Goal: Task Accomplishment & Management: Use online tool/utility

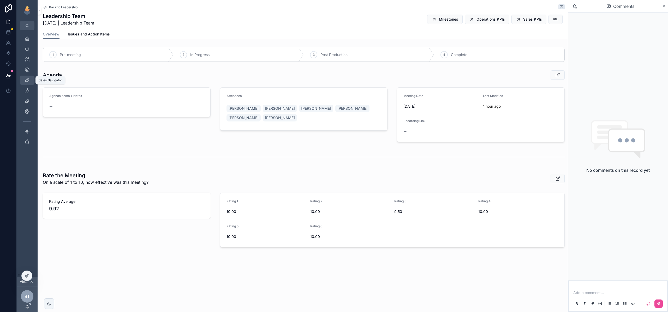
click at [26, 81] on icon "scrollable content" at bounding box center [27, 80] width 5 height 5
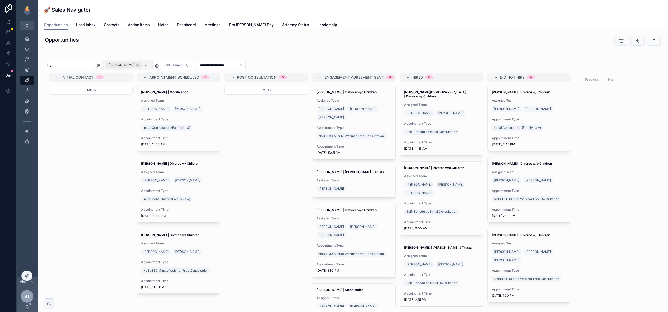
click at [142, 65] on div "[PERSON_NAME]" at bounding box center [124, 65] width 36 height 6
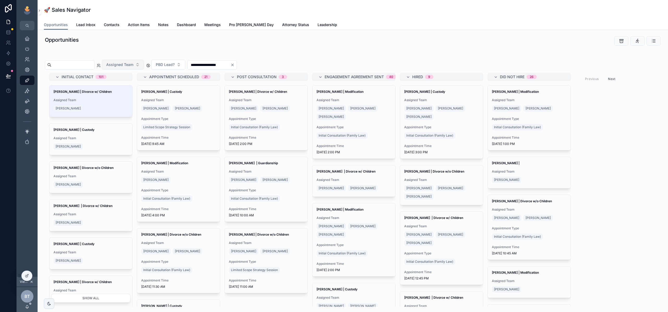
click at [76, 62] on input "scrollable content" at bounding box center [72, 64] width 43 height 7
type input "*******"
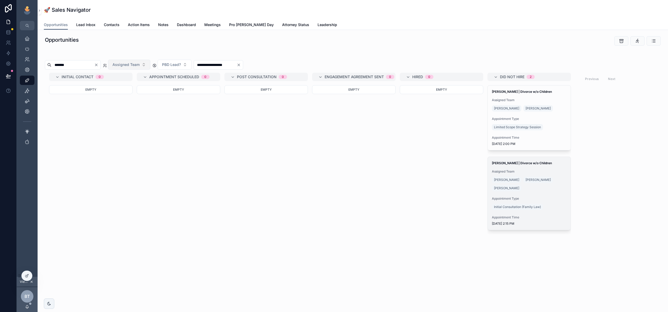
click at [543, 188] on div "[PERSON_NAME] [PERSON_NAME] [PERSON_NAME]" at bounding box center [529, 184] width 75 height 17
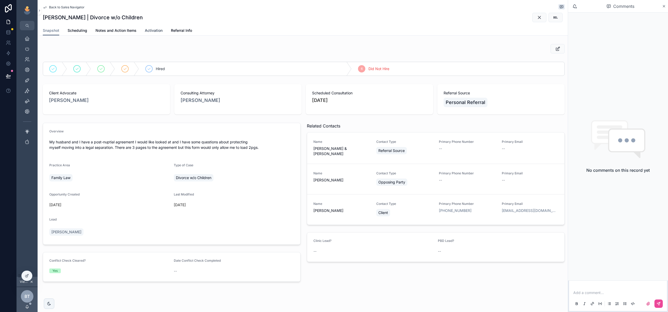
click at [154, 30] on span "Activation" at bounding box center [154, 30] width 18 height 5
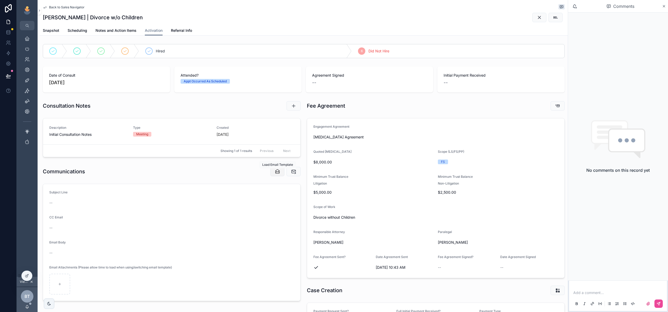
click at [278, 175] on button "scrollable content" at bounding box center [277, 171] width 14 height 9
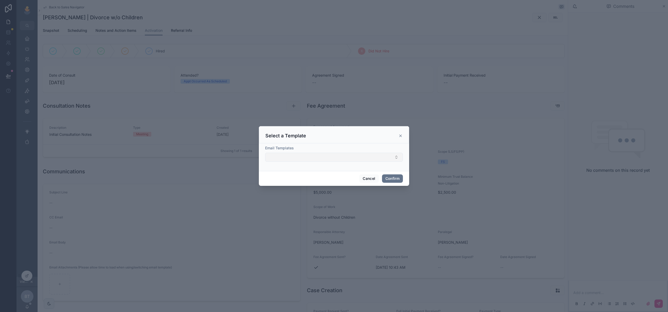
click at [286, 155] on button "Select Button" at bounding box center [334, 157] width 138 height 9
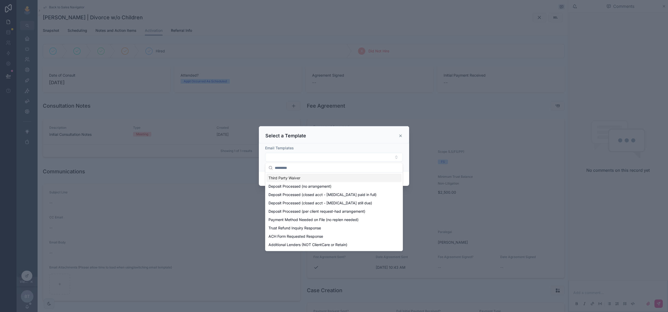
click at [346, 146] on div "Email Templates" at bounding box center [334, 148] width 138 height 5
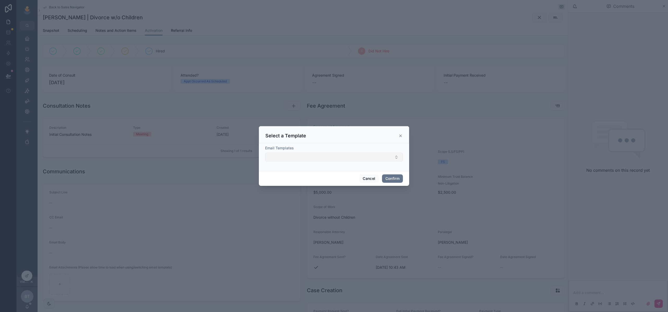
click at [387, 155] on button "Select Button" at bounding box center [334, 157] width 138 height 9
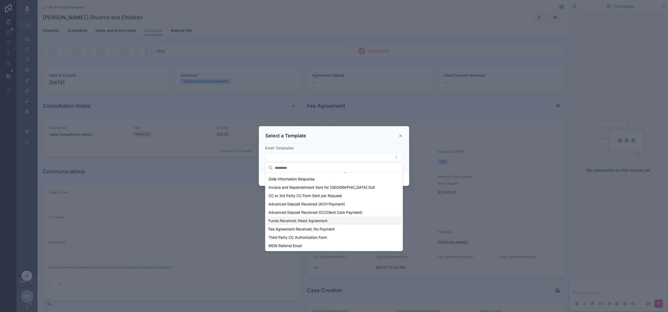
scroll to position [91, 0]
click at [348, 139] on div "Select a Template" at bounding box center [333, 136] width 137 height 6
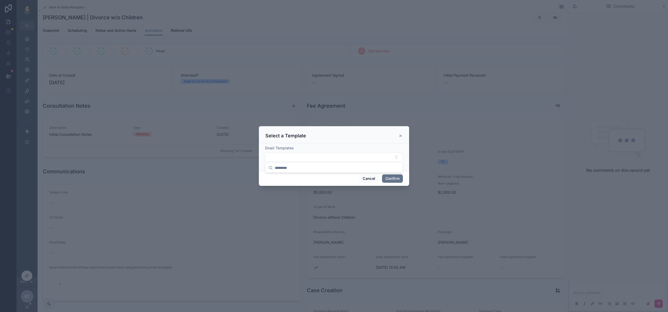
scroll to position [0, 0]
click at [397, 137] on div "Select a Template" at bounding box center [333, 136] width 137 height 6
click at [371, 177] on button "Cancel" at bounding box center [368, 179] width 19 height 8
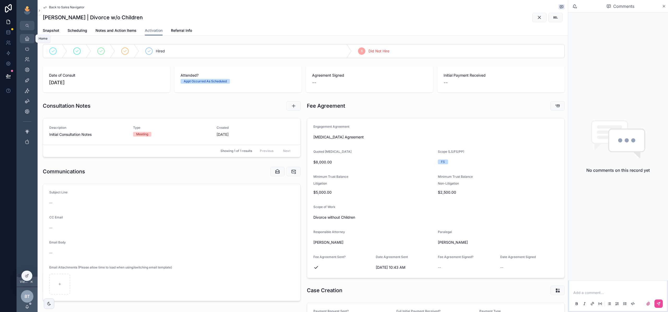
click at [29, 38] on icon "scrollable content" at bounding box center [27, 38] width 5 height 5
